Goal: Task Accomplishment & Management: Use online tool/utility

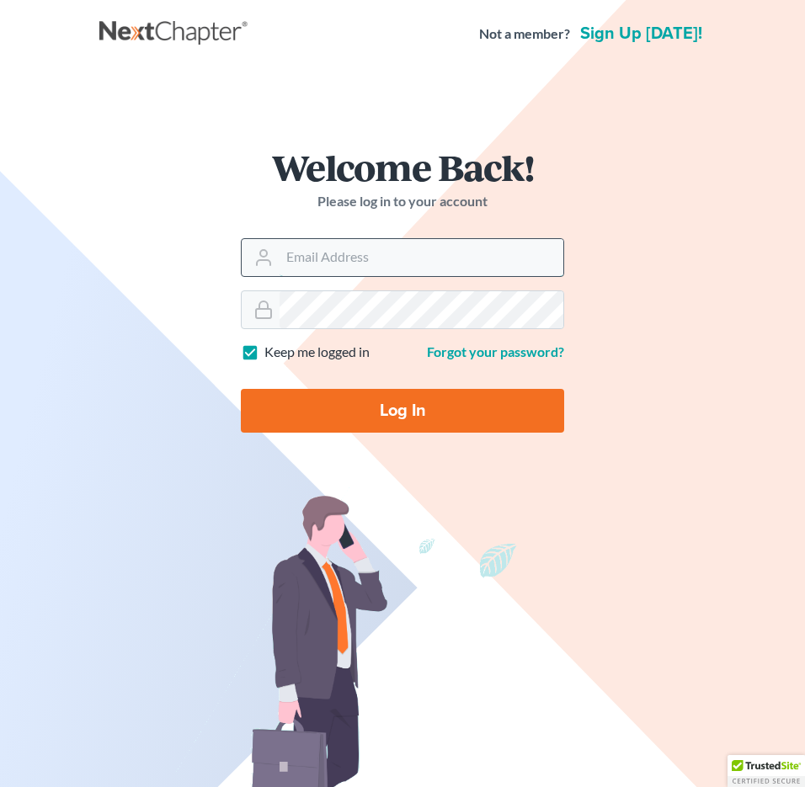
click at [344, 259] on input "Email Address" at bounding box center [422, 257] width 284 height 37
click at [731, 362] on main "Welcome Back! Please log in to your account Email Address Password Keep me logg…" at bounding box center [402, 510] width 805 height 887
click at [387, 254] on input "Email Address" at bounding box center [422, 257] width 284 height 37
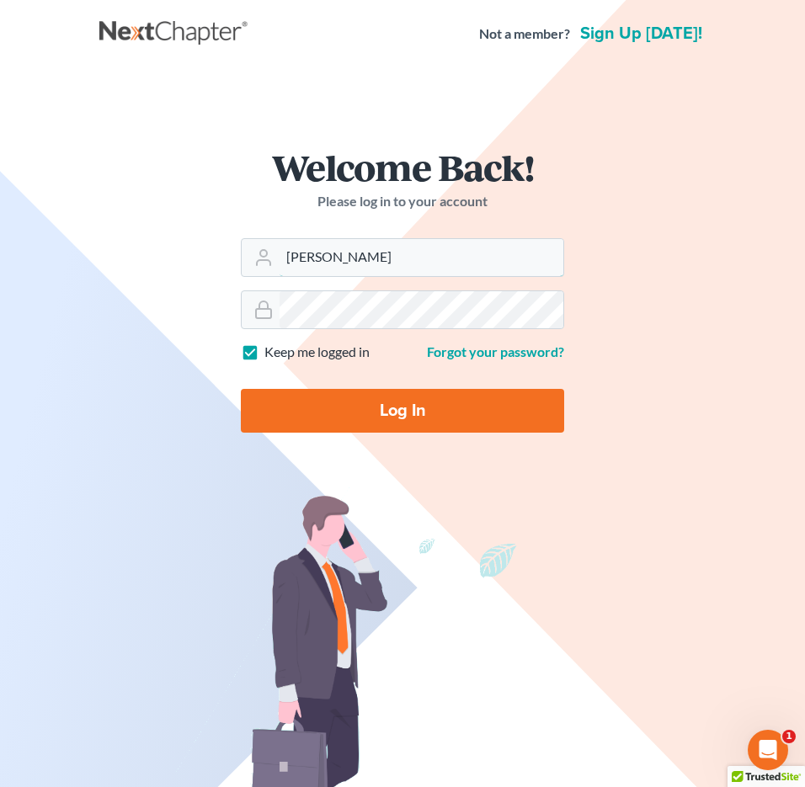
drag, startPoint x: 302, startPoint y: 256, endPoint x: 236, endPoint y: 254, distance: 65.7
click at [236, 254] on form "Welcome Back! Please log in to your account Email Address tania Password Keep m…" at bounding box center [402, 298] width 404 height 378
type input "[PERSON_NAME][EMAIL_ADDRESS][DOMAIN_NAME]"
click at [466, 253] on input "[PERSON_NAME][EMAIL_ADDRESS][DOMAIN_NAME]" at bounding box center [422, 257] width 284 height 37
click at [341, 416] on input "Log In" at bounding box center [402, 411] width 323 height 44
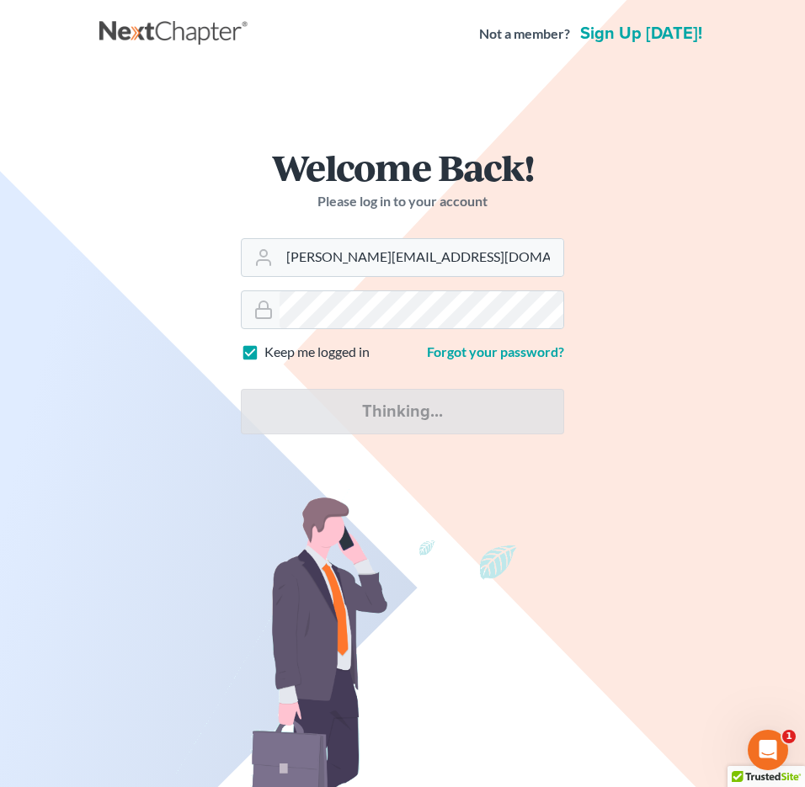
type input "Thinking..."
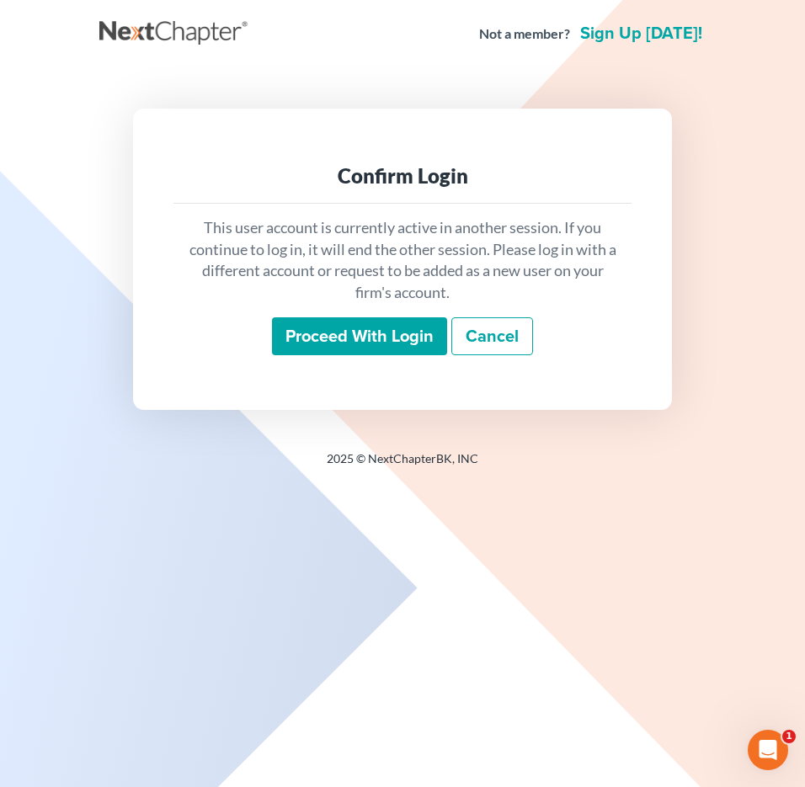
click at [363, 348] on input "Proceed with login" at bounding box center [359, 337] width 175 height 39
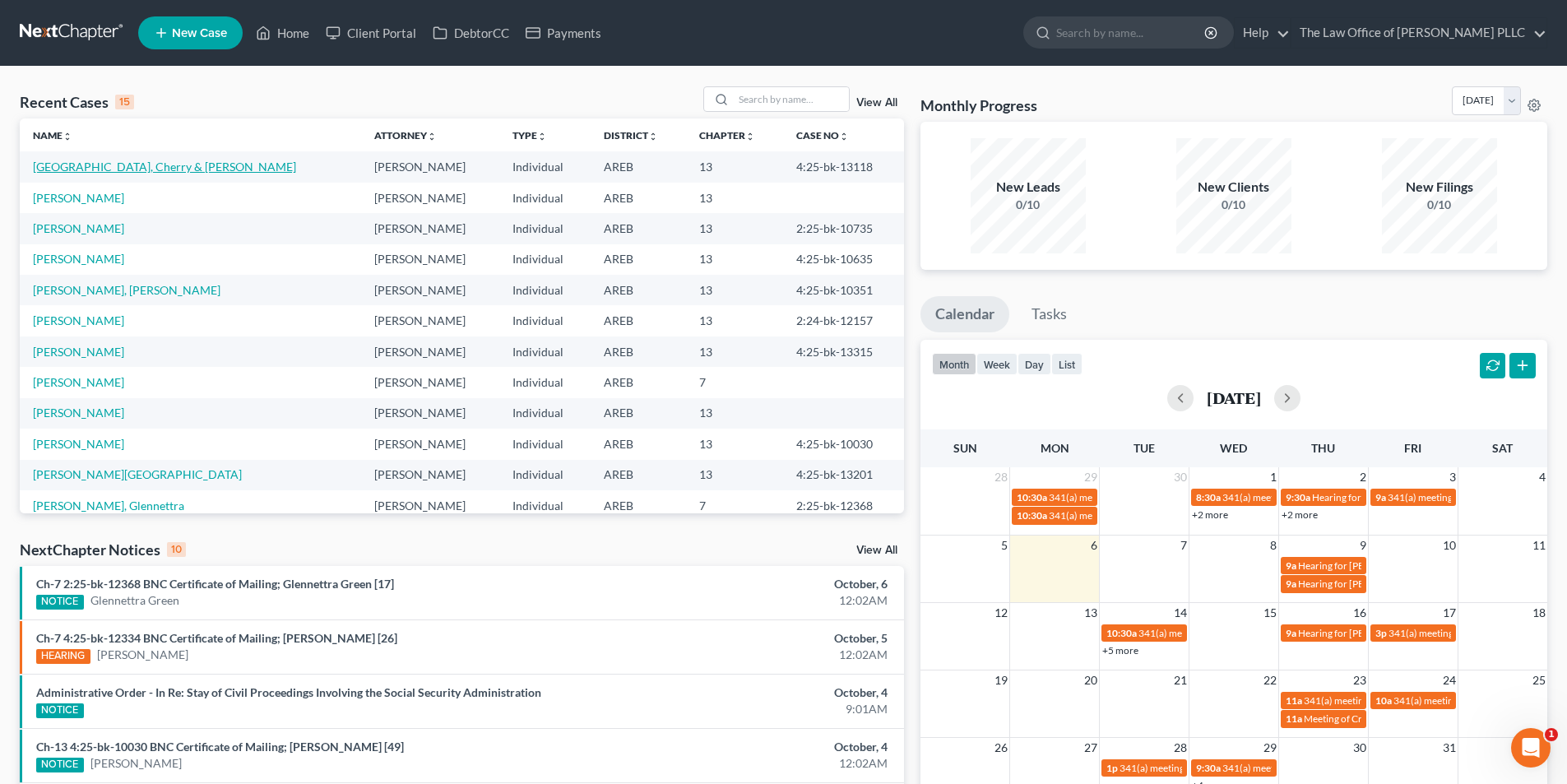
click at [86, 168] on link "[GEOGRAPHIC_DATA], Cherry & [PERSON_NAME]" at bounding box center [164, 166] width 263 height 14
select select "0"
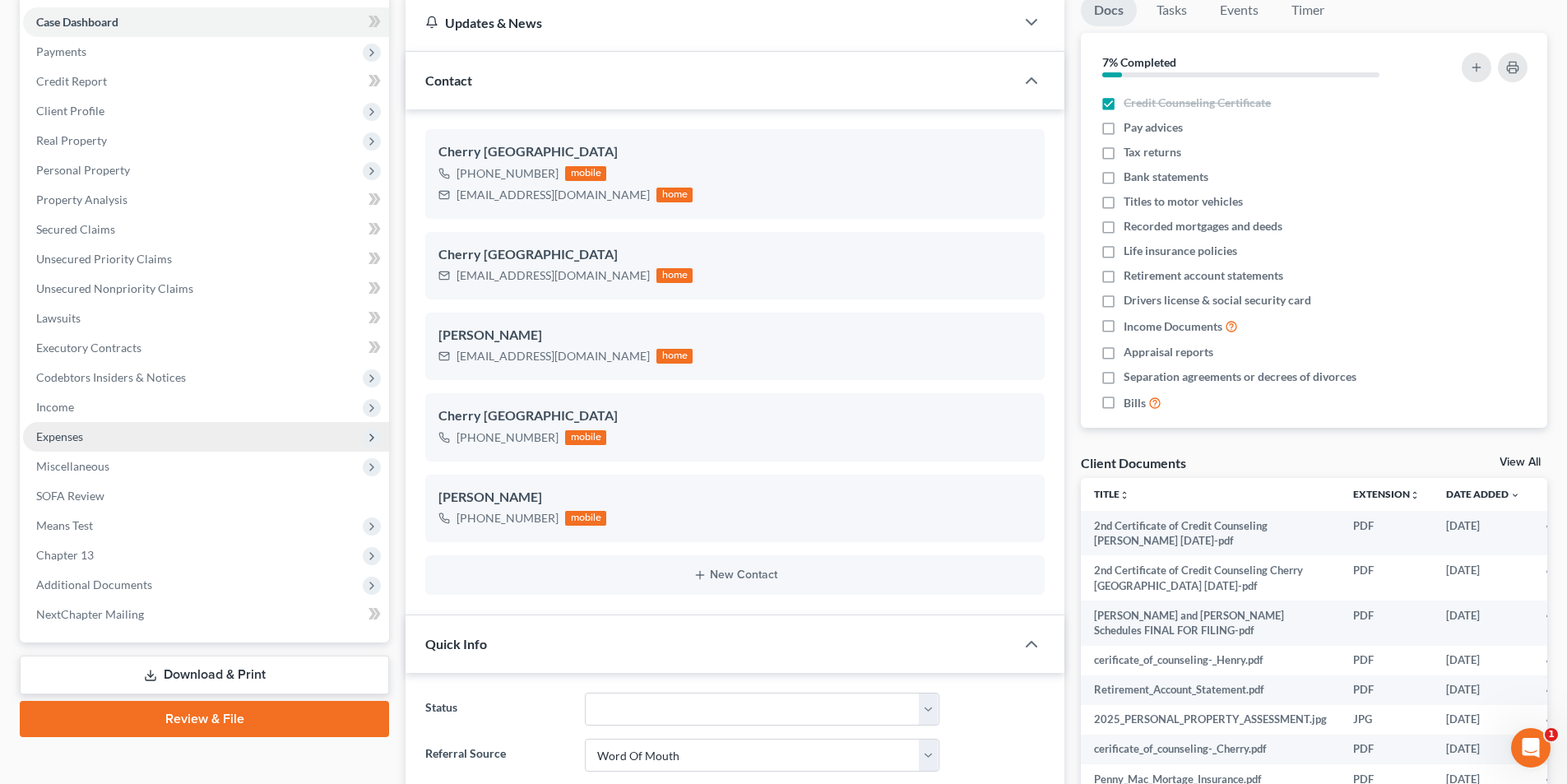
scroll to position [329, 0]
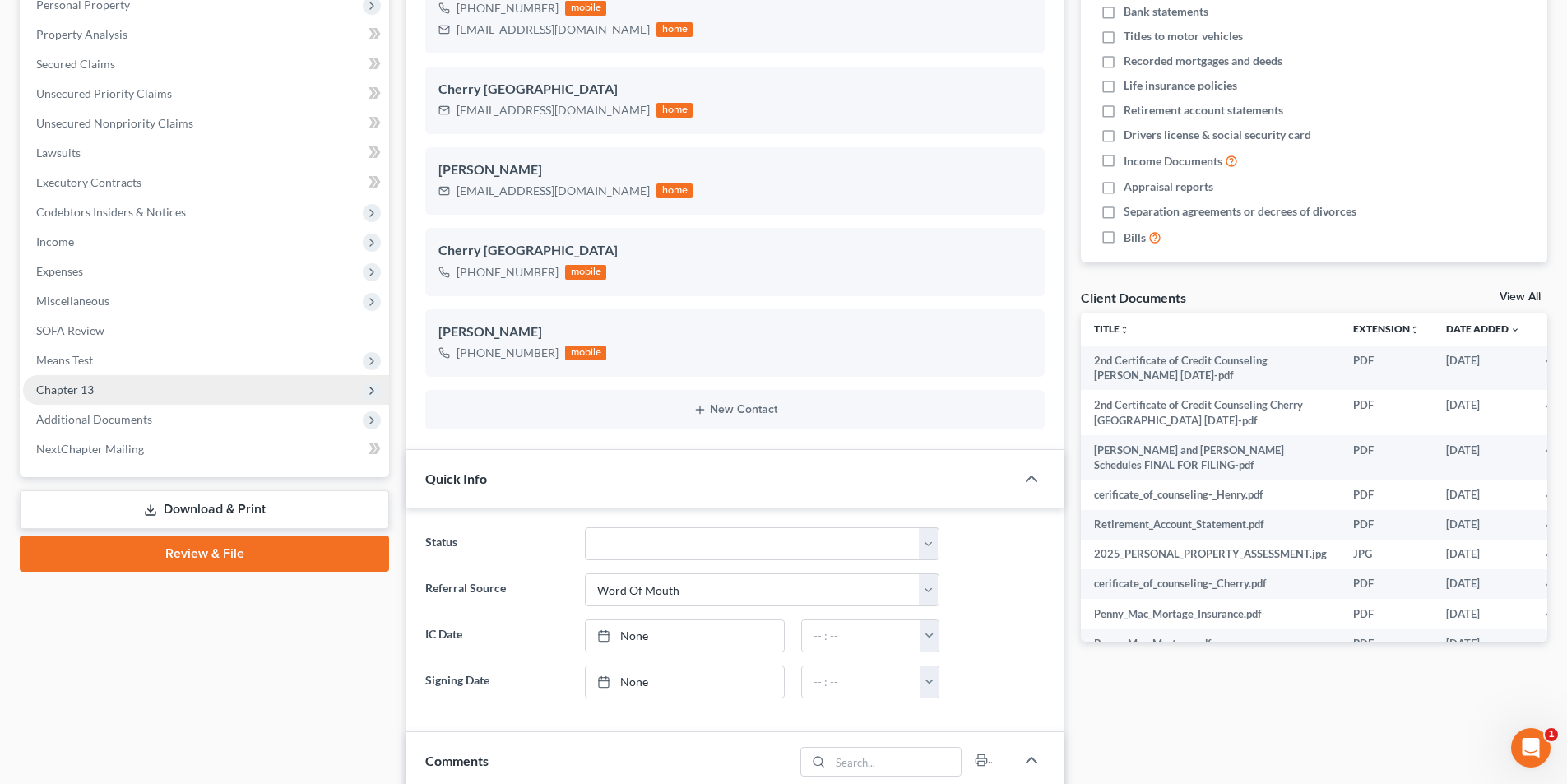
click at [86, 392] on span "Chapter 13" at bounding box center [64, 390] width 58 height 14
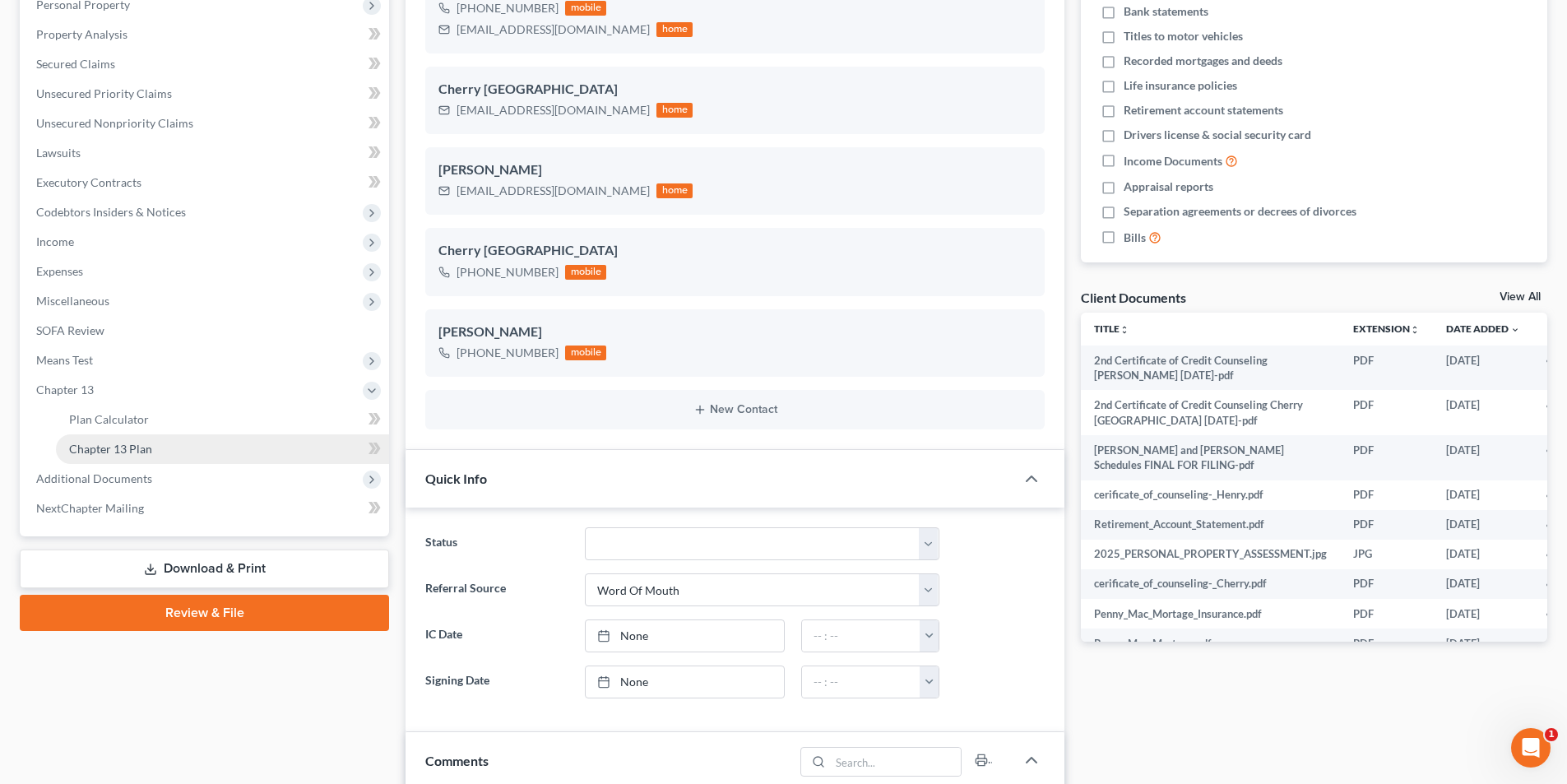
click at [105, 445] on span "Chapter 13 Plan" at bounding box center [110, 448] width 83 height 14
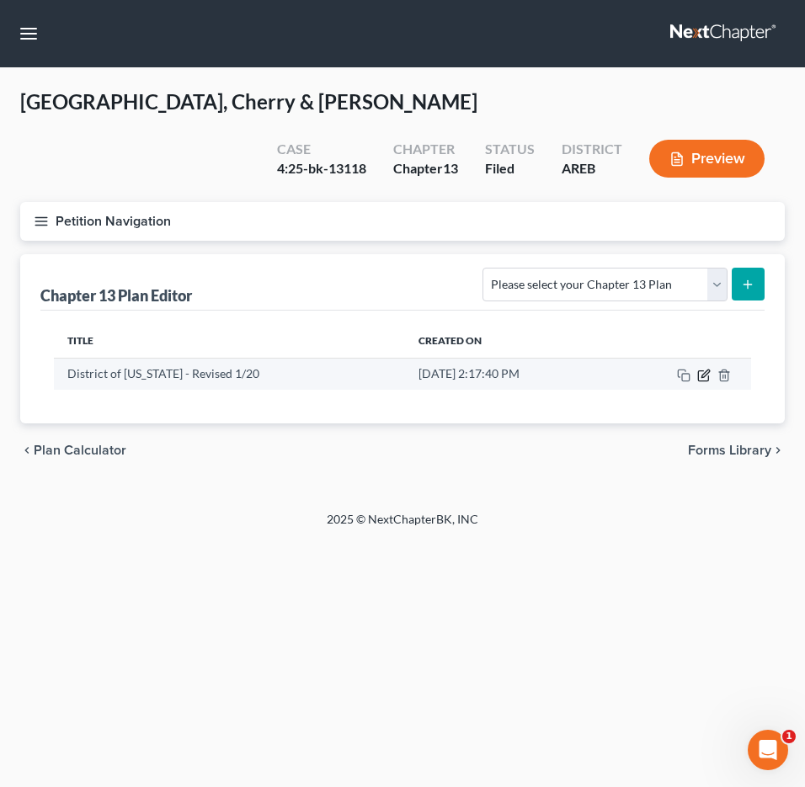
click at [702, 370] on icon "button" at bounding box center [706, 374] width 8 height 8
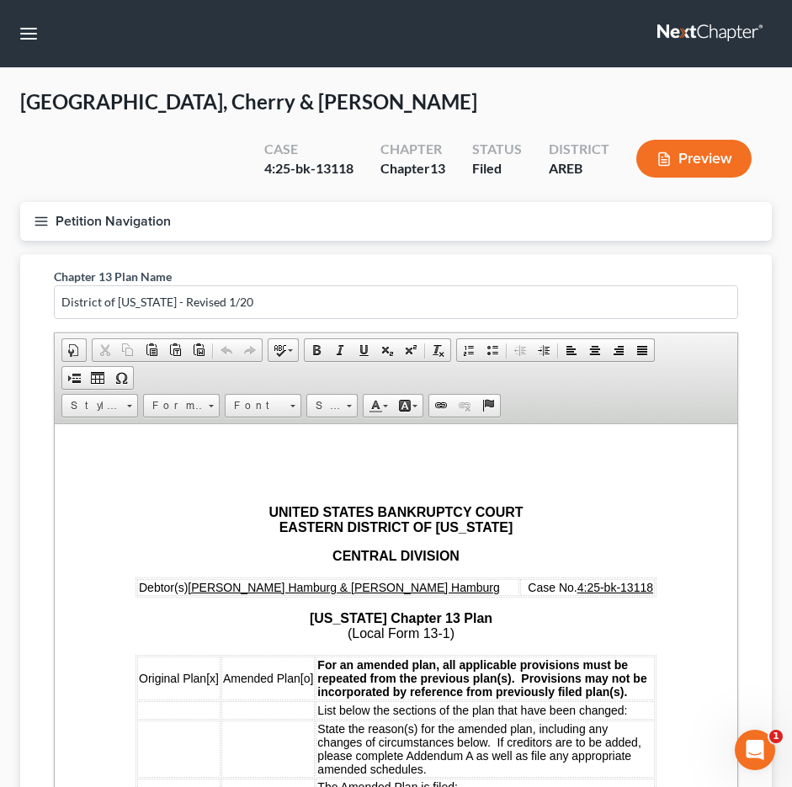
select select "0"
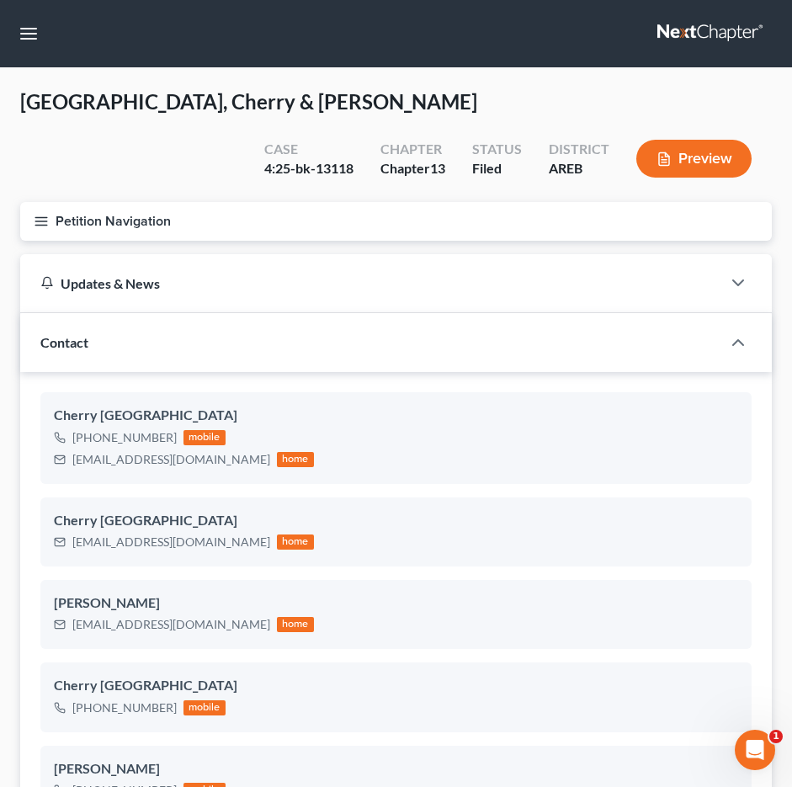
scroll to position [337, 0]
